Goal: Transaction & Acquisition: Purchase product/service

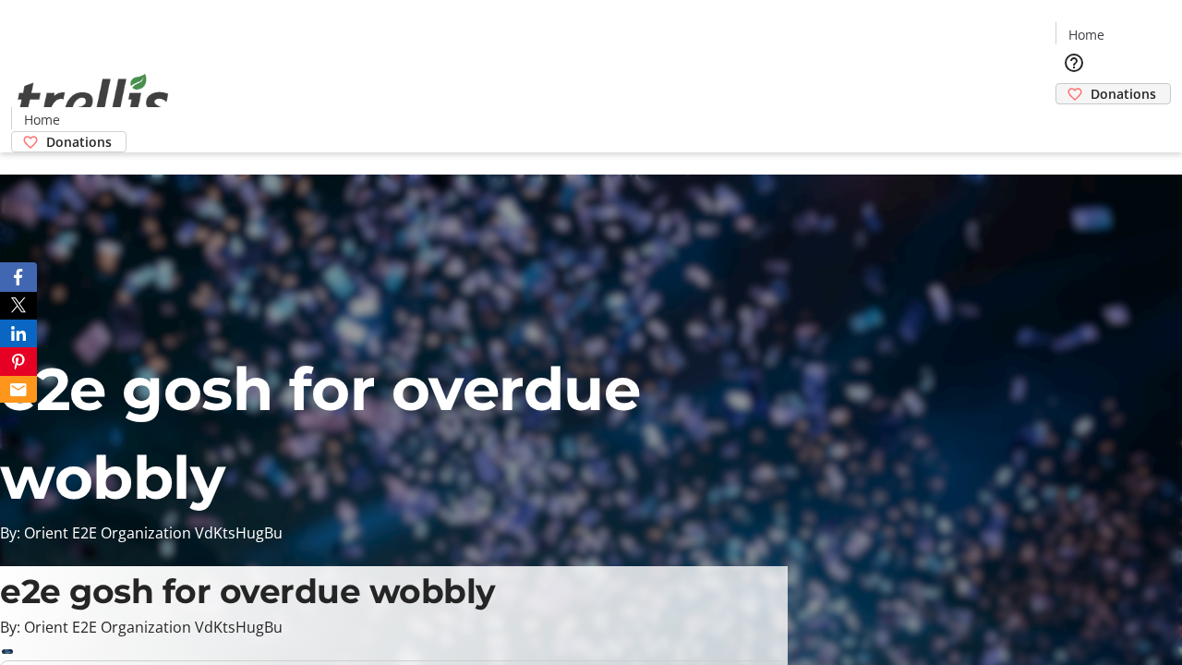
click at [1091, 84] on span "Donations" at bounding box center [1124, 93] width 66 height 19
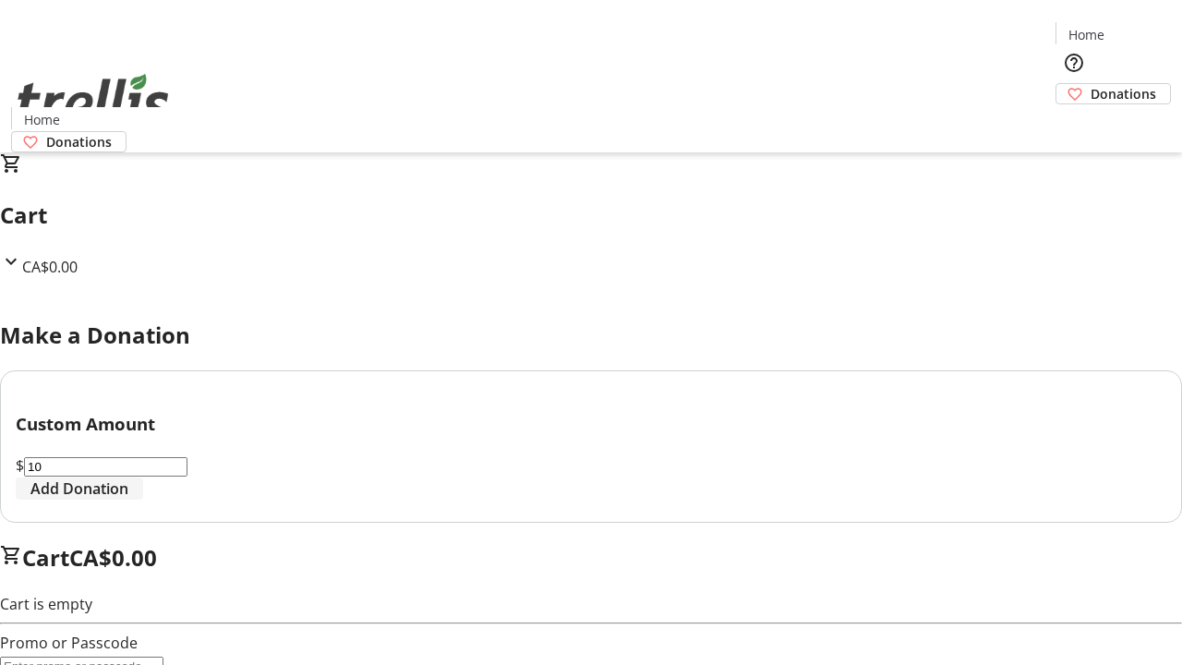
click at [128, 500] on span "Add Donation" at bounding box center [79, 488] width 98 height 22
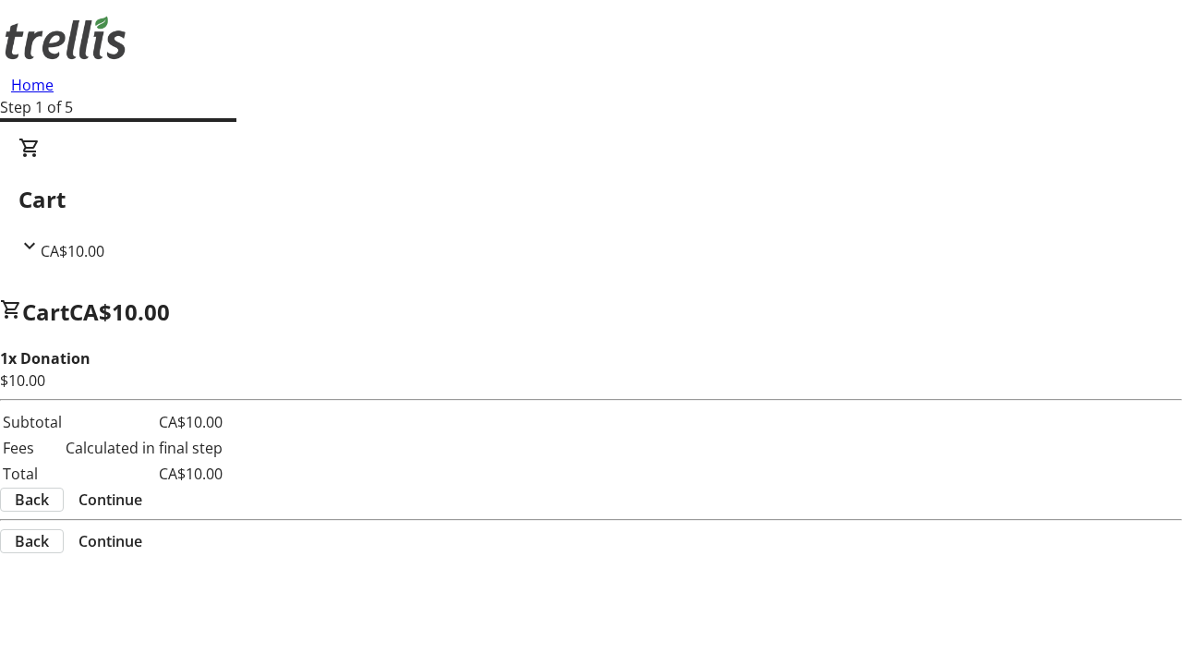
select select "CA"
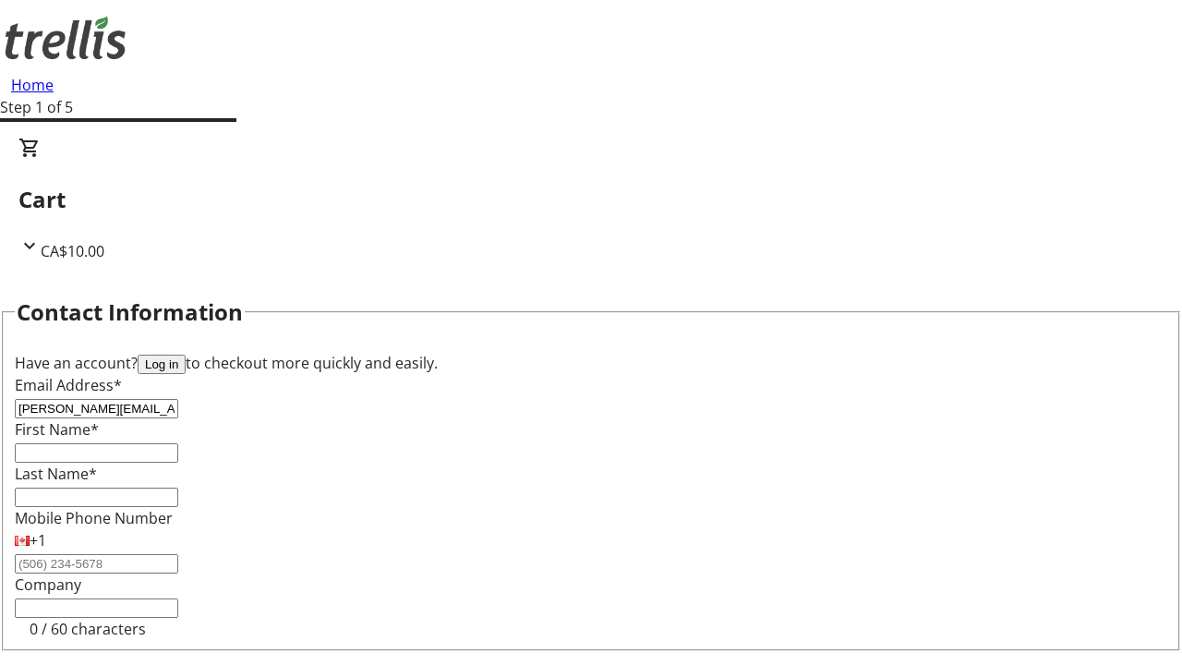
type input "[PERSON_NAME][EMAIL_ADDRESS][DOMAIN_NAME]"
type input "[PERSON_NAME]"
type input "[STREET_ADDRESS][PERSON_NAME]"
type input "Kelowna"
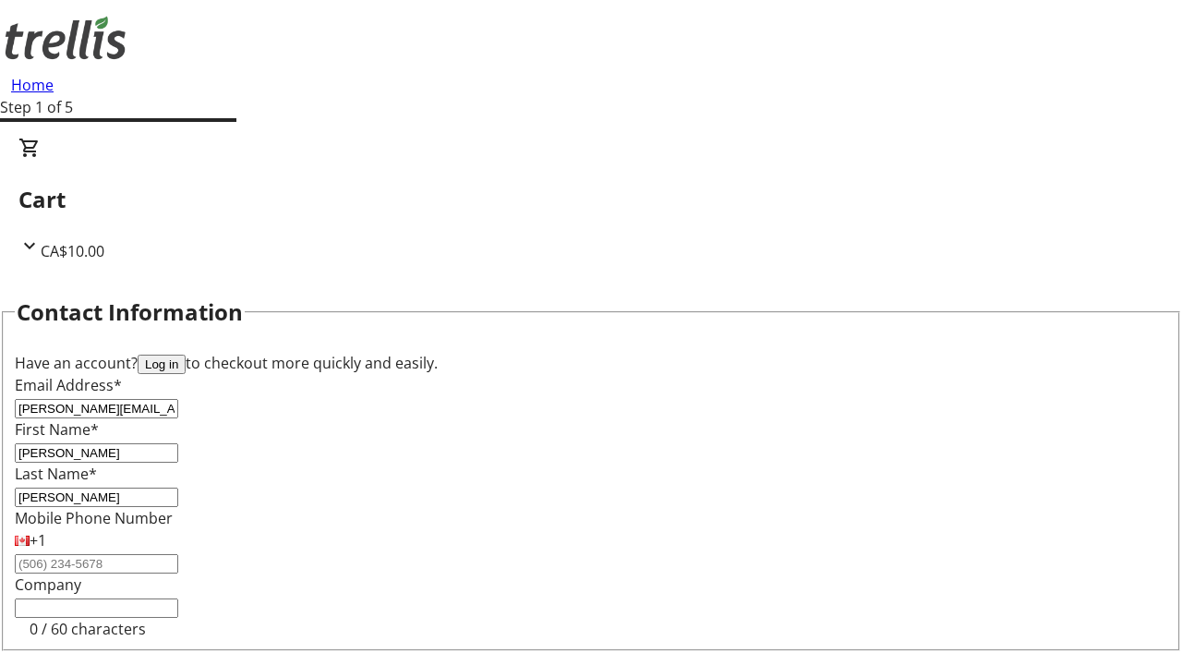
select select "BC"
type input "Kelowna"
type input "V1Y 0C2"
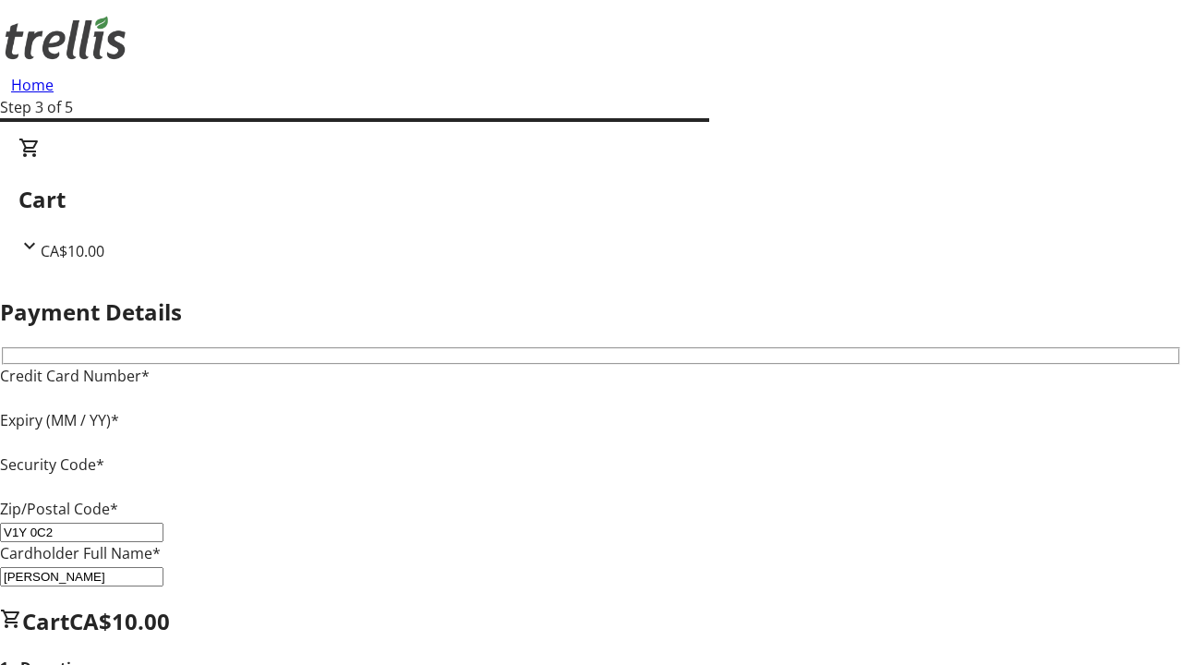
type input "V1Y 0C2"
